Goal: Navigation & Orientation: Find specific page/section

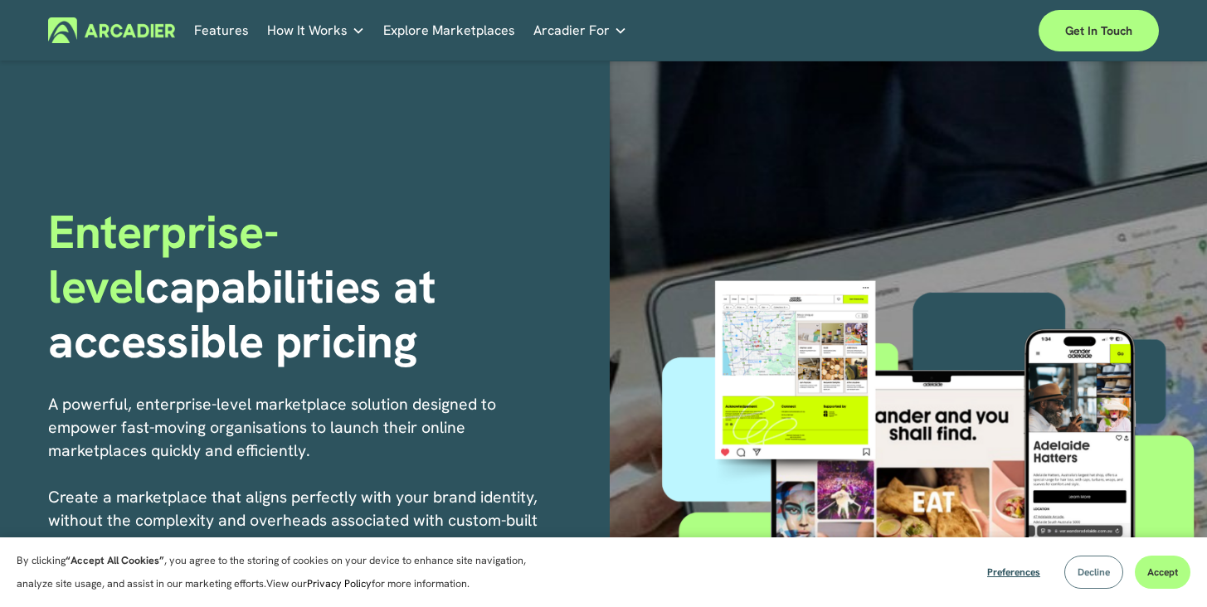
click at [1100, 564] on button "Decline" at bounding box center [1093, 572] width 59 height 33
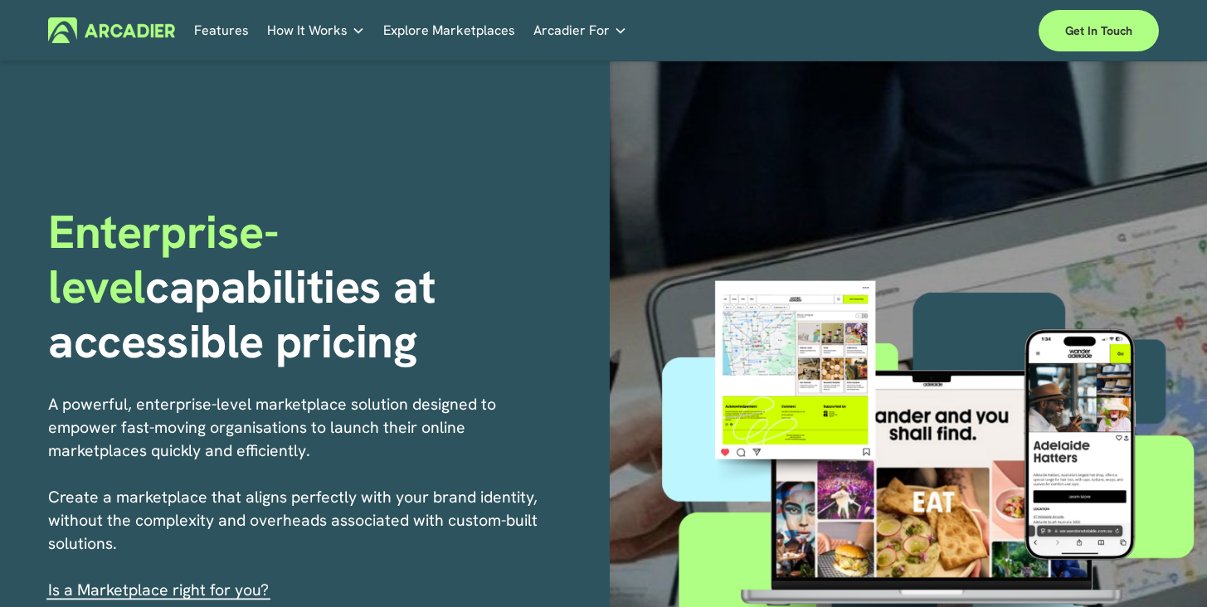
click at [233, 27] on link "Features" at bounding box center [221, 30] width 55 height 26
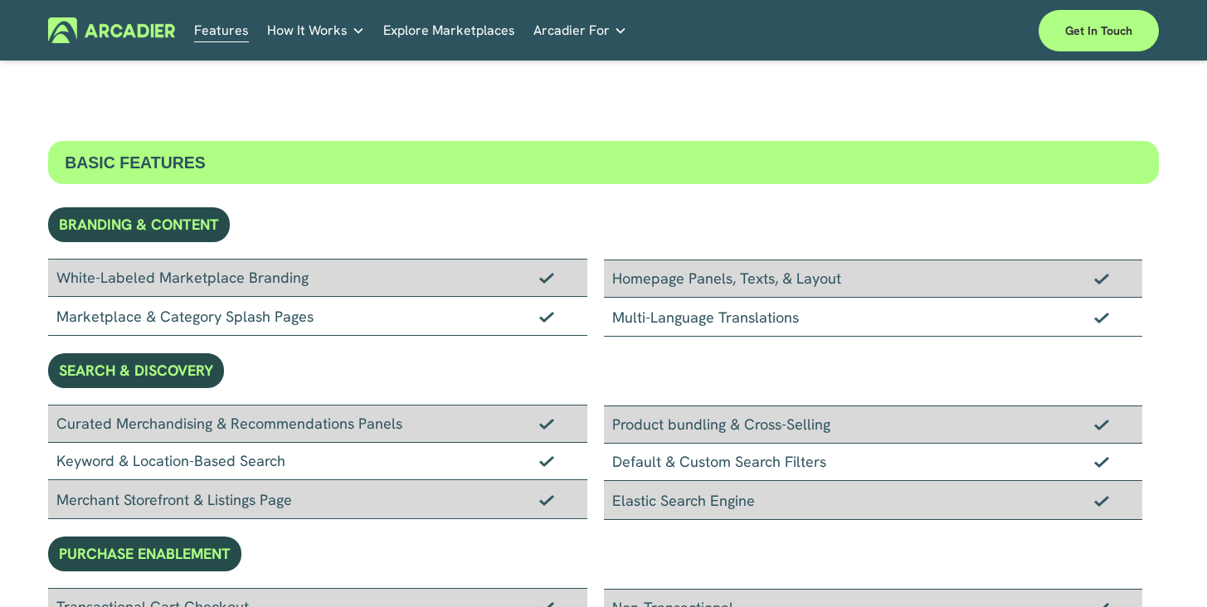
click at [481, 29] on link "Explore Marketplaces" at bounding box center [449, 30] width 132 height 26
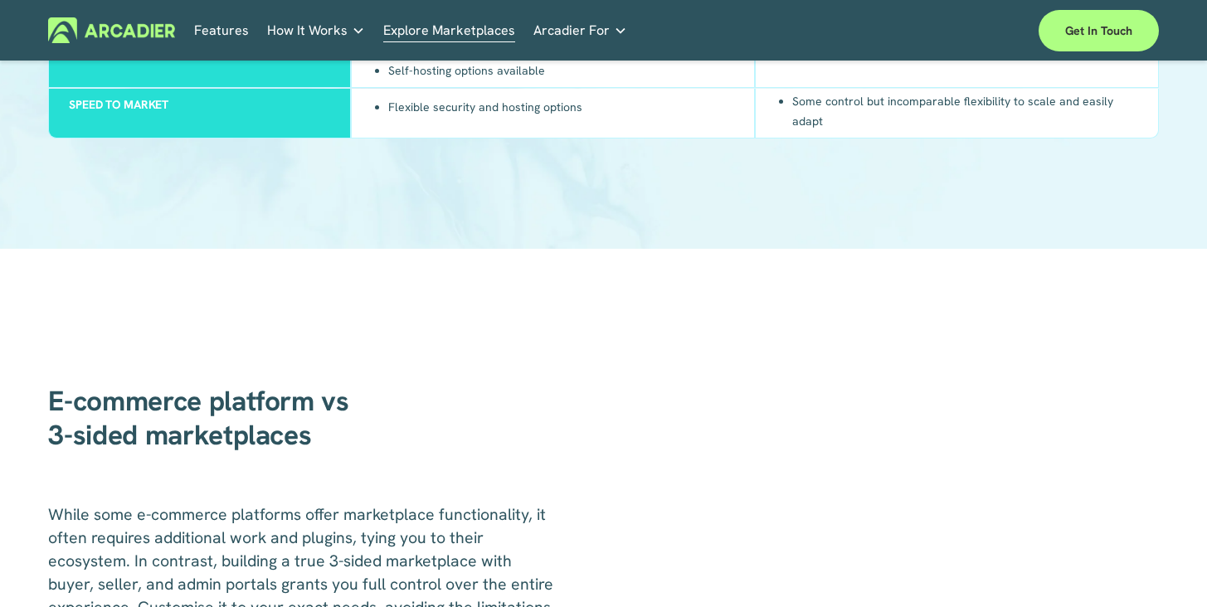
scroll to position [1957, 0]
